Goal: Understand process/instructions: Learn how to perform a task or action

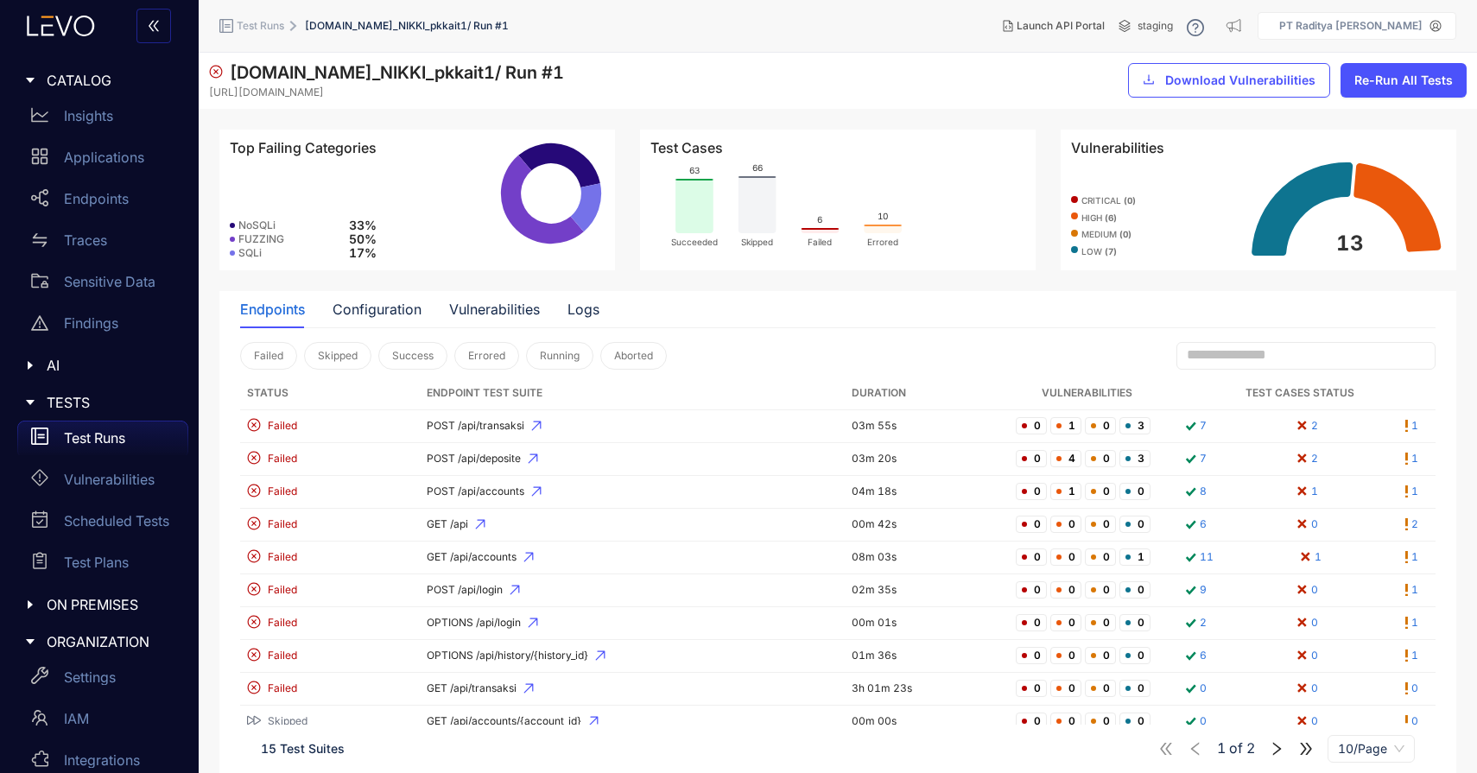
scroll to position [45, 0]
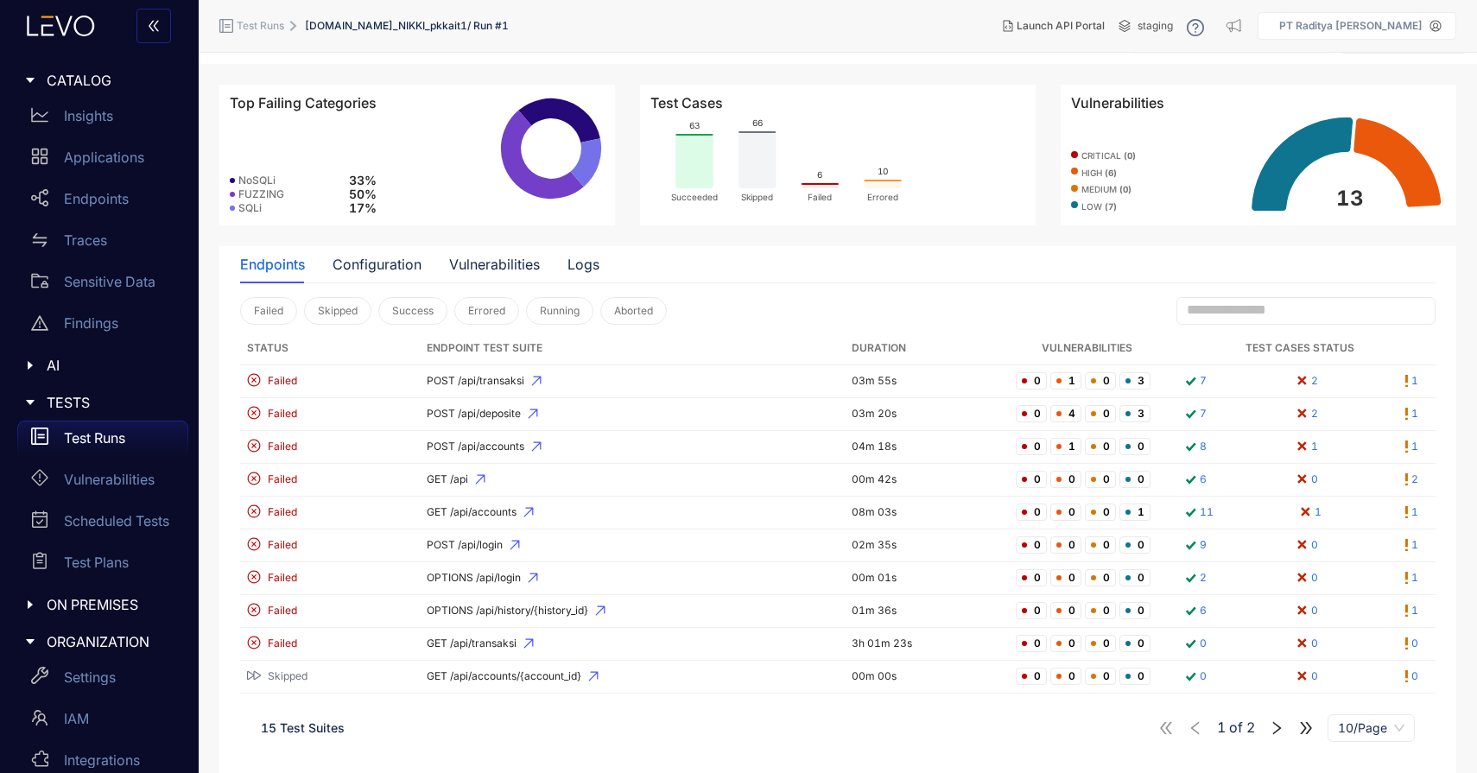
click at [128, 606] on span "ON PREMISES" at bounding box center [111, 605] width 128 height 16
click at [125, 642] on p "Deployments" at bounding box center [106, 640] width 85 height 16
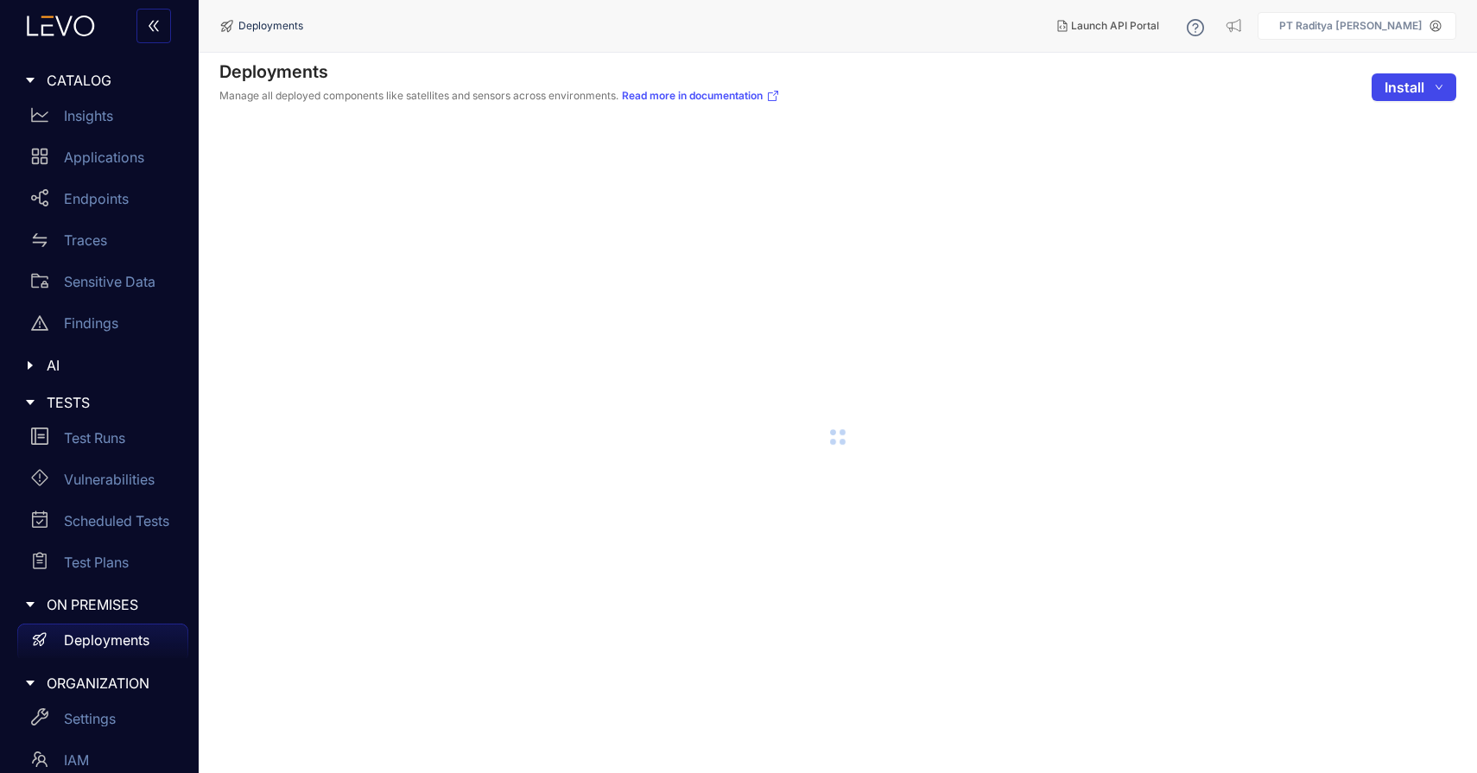
click at [1400, 93] on span "Install" at bounding box center [1404, 87] width 40 height 16
click at [1389, 155] on span "Sensor" at bounding box center [1408, 150] width 70 height 19
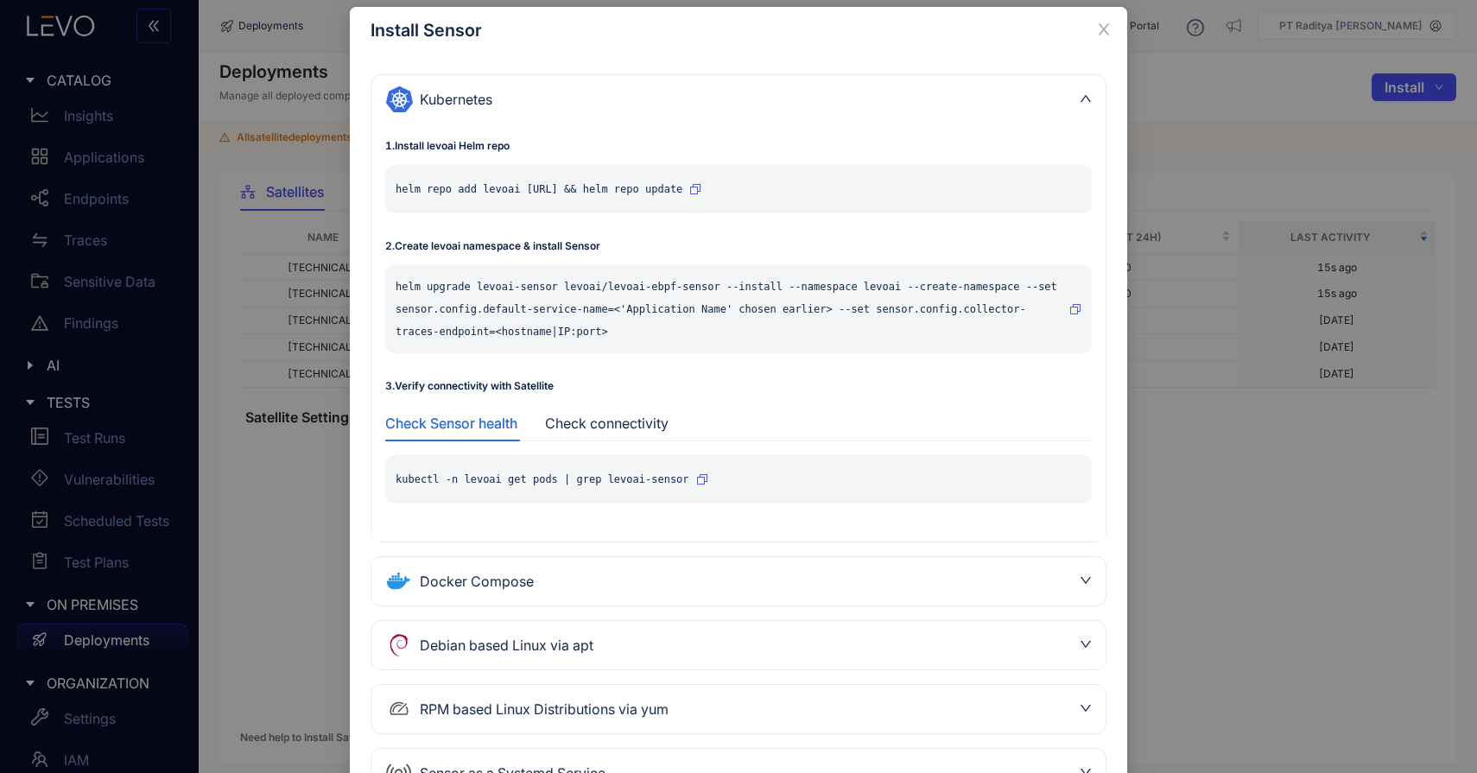
scroll to position [160, 0]
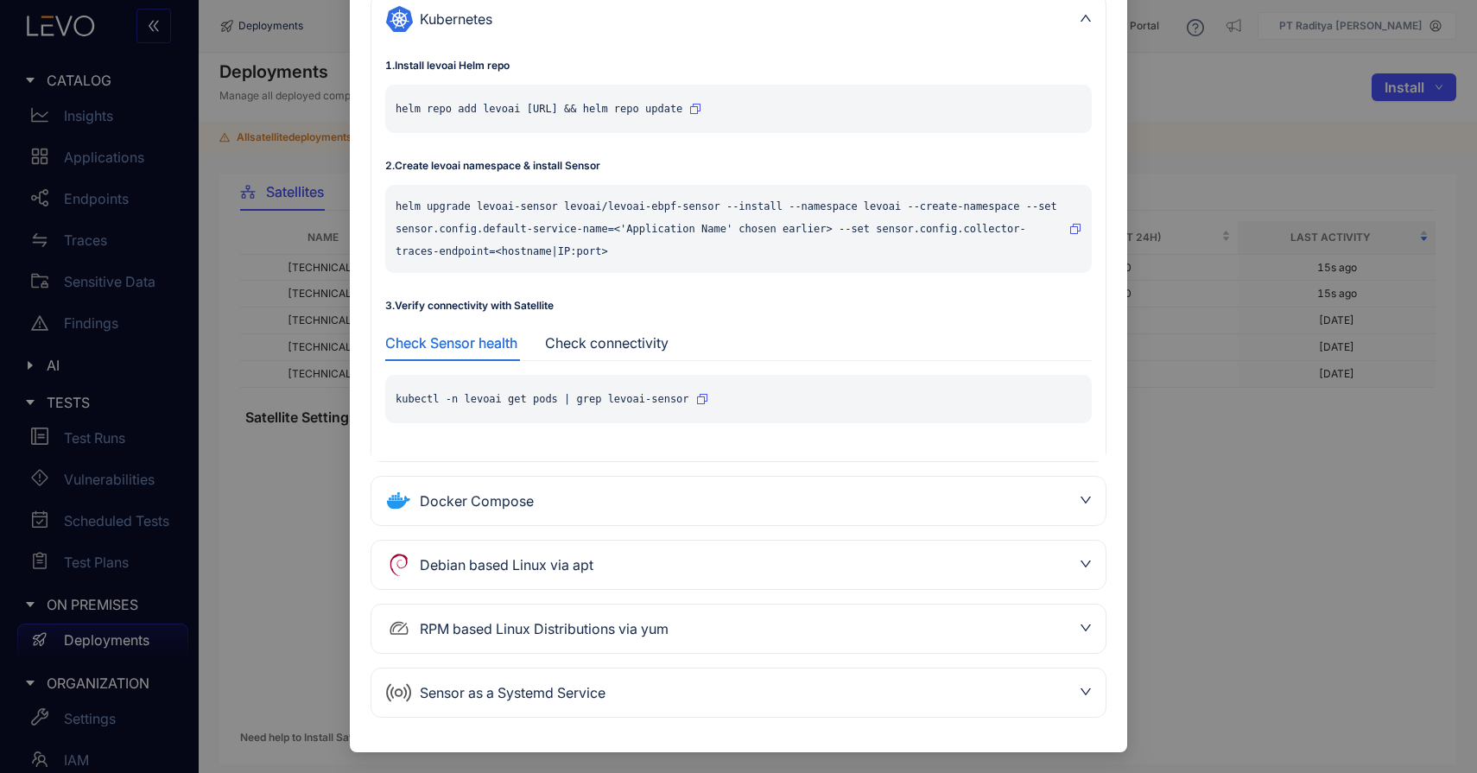
click at [919, 680] on div "Sensor as a Systemd Service" at bounding box center [728, 693] width 686 height 28
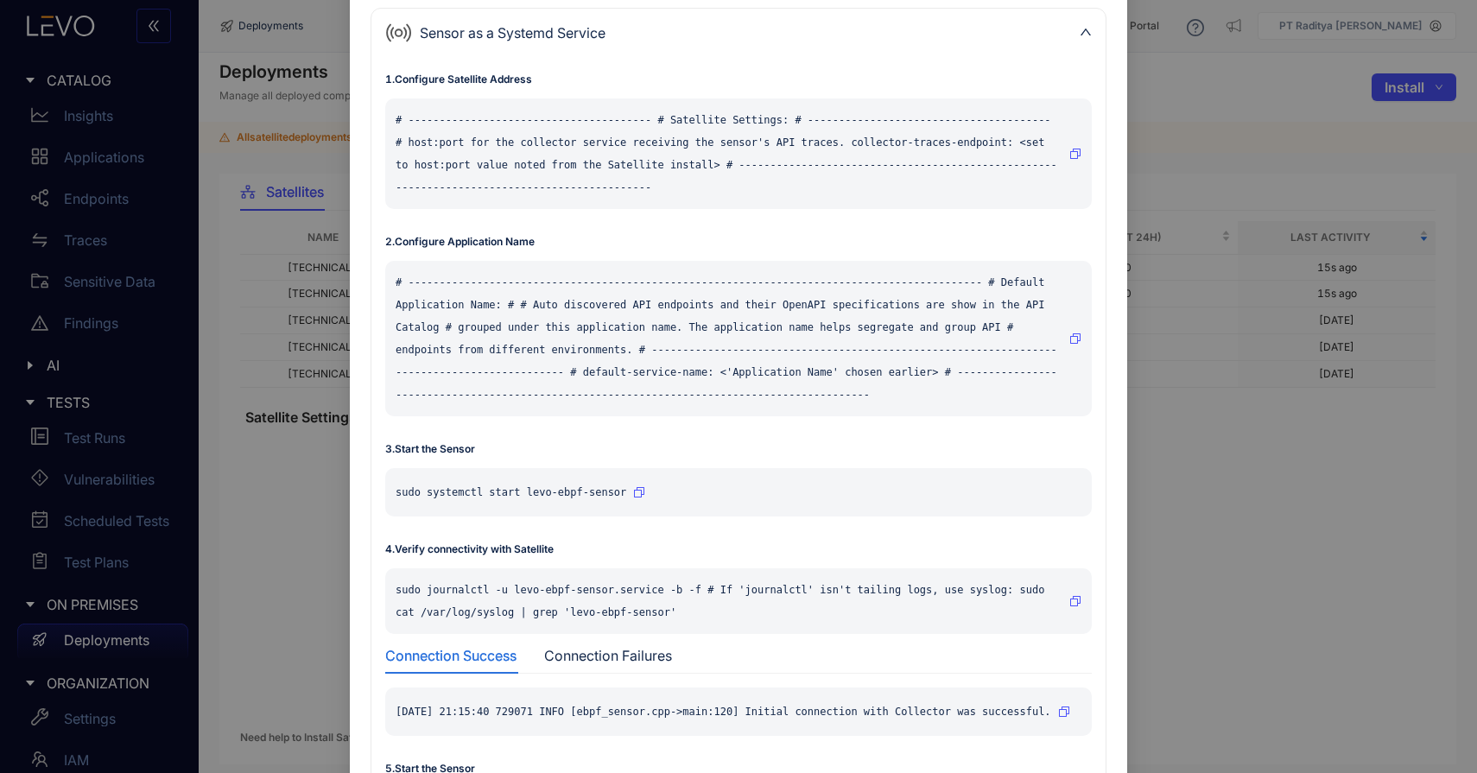
scroll to position [462, 0]
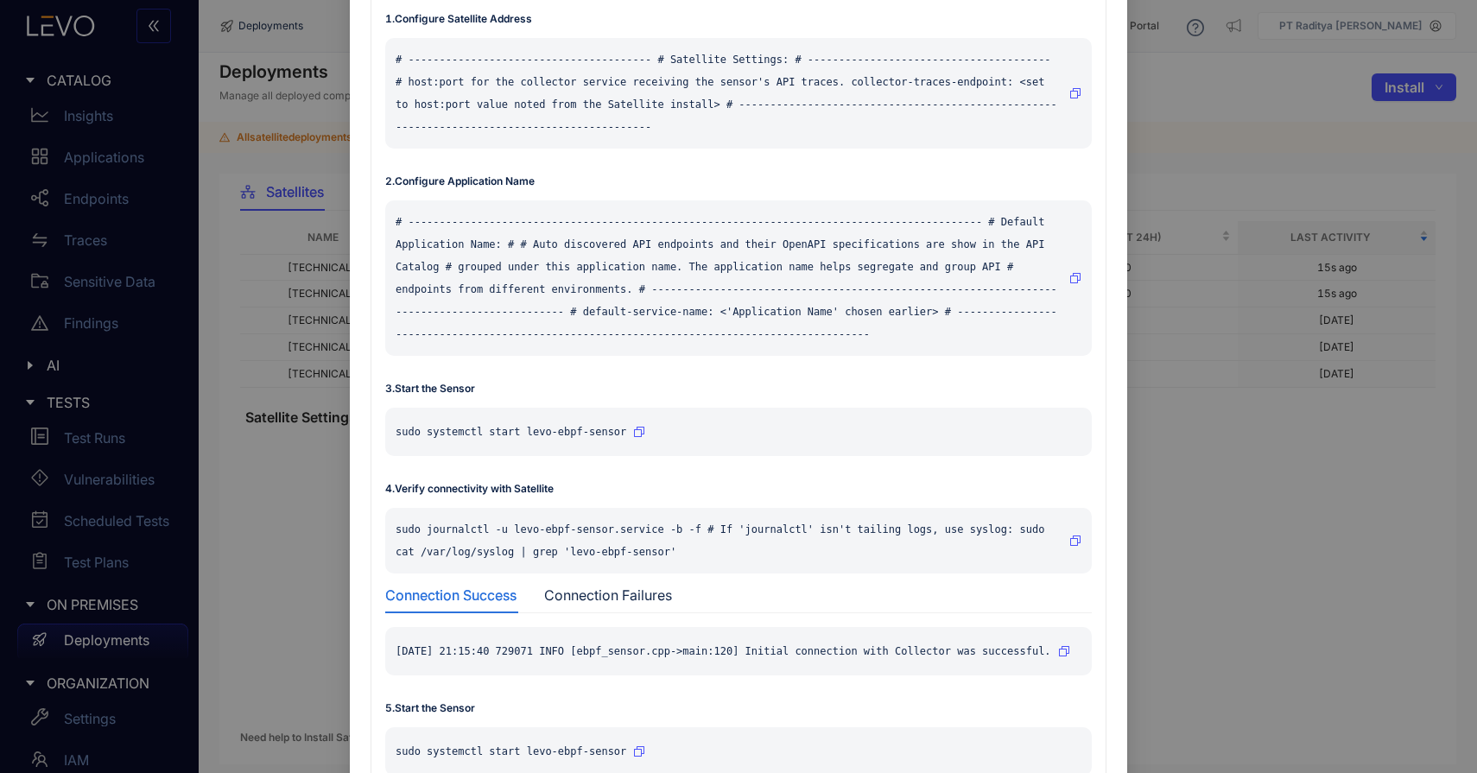
click at [646, 426] on div "sudo systemctl start levo-ebpf-sensor" at bounding box center [738, 432] width 706 height 48
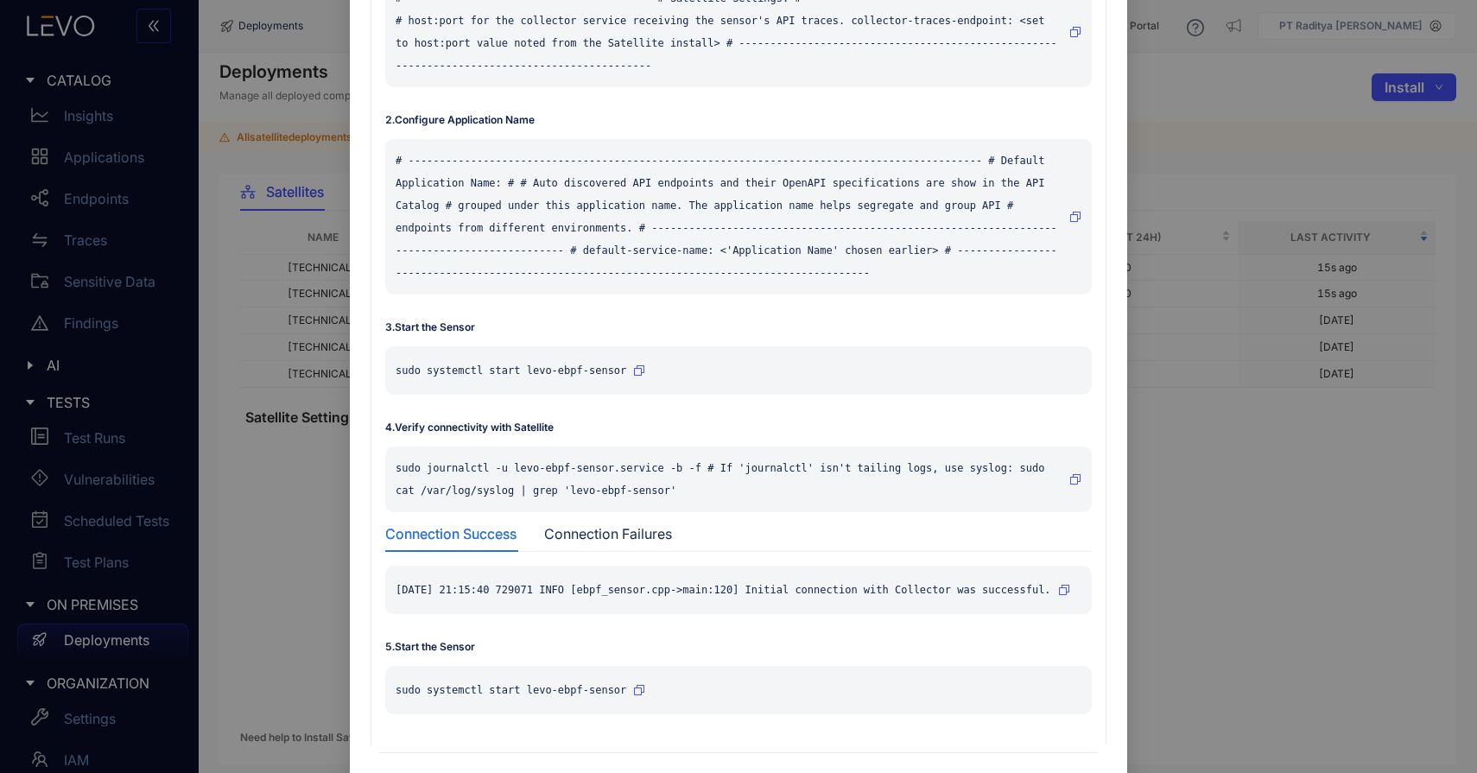
scroll to position [576, 0]
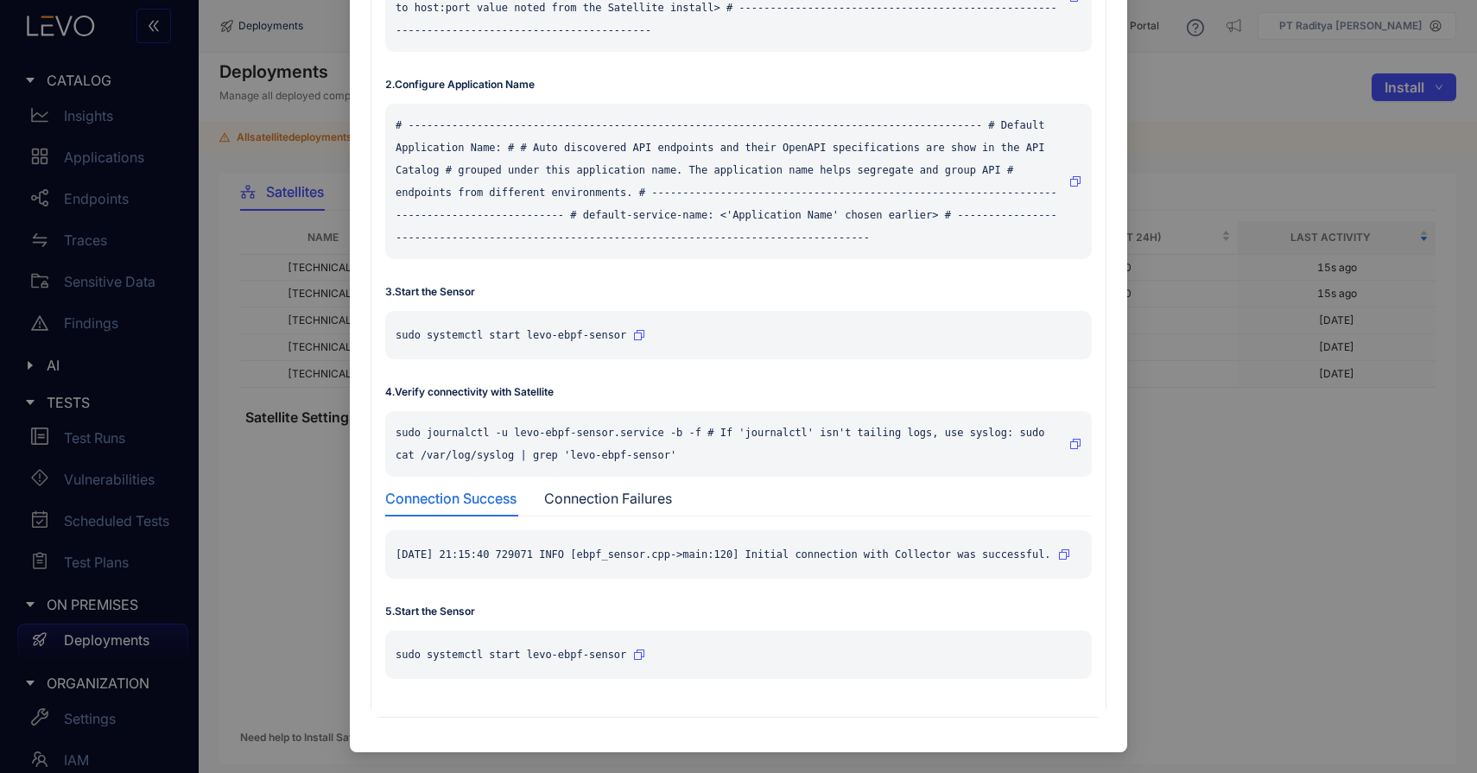
click at [633, 321] on button "button" at bounding box center [639, 335] width 12 height 28
click at [1362, 374] on div "Install Sensor Kubernetes 1 . Install levoai Helm repo helm repo add levoai [UR…" at bounding box center [738, 386] width 1477 height 773
